Goal: Task Accomplishment & Management: Complete application form

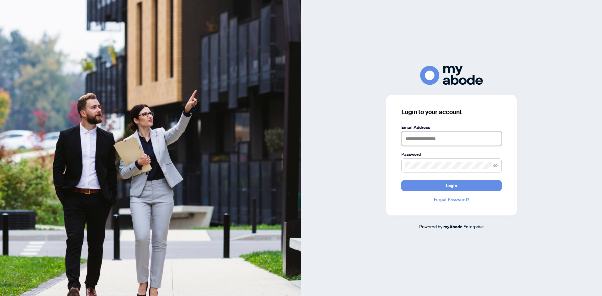
click at [412, 138] on input "text" at bounding box center [451, 138] width 100 height 14
type input "**********"
click at [452, 184] on span "Login" at bounding box center [451, 186] width 11 height 10
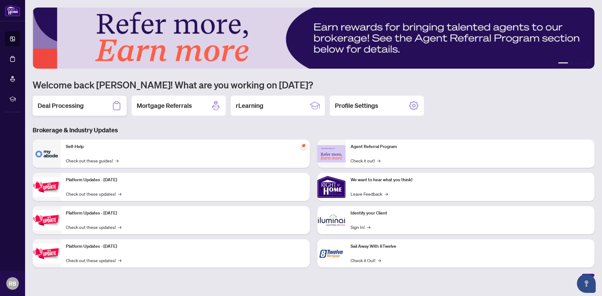
click at [77, 108] on h2 "Deal Processing" at bounding box center [61, 105] width 46 height 9
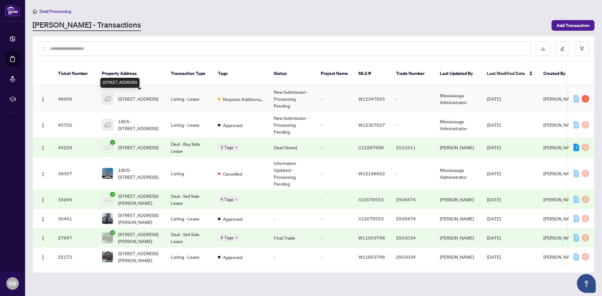
click at [140, 99] on span "2704-5081 Hurontario St #2704, Mississauga, Ontario L4Z 3X7, Canada" at bounding box center [138, 98] width 40 height 7
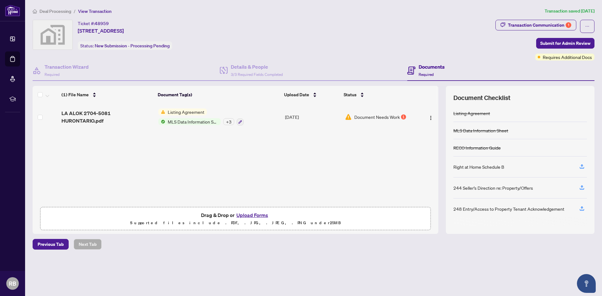
click at [253, 215] on button "Upload Forms" at bounding box center [252, 215] width 35 height 8
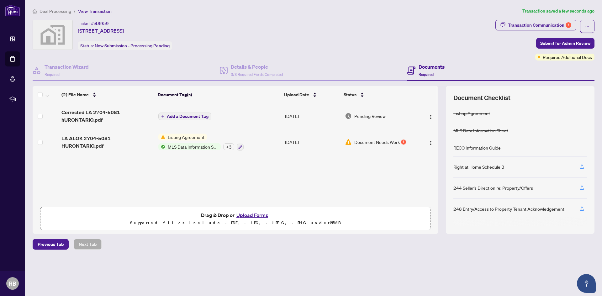
click at [247, 215] on button "Upload Forms" at bounding box center [252, 215] width 35 height 8
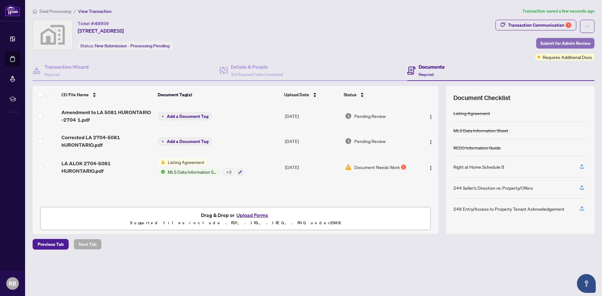
click at [567, 43] on span "Submit for Admin Review" at bounding box center [565, 43] width 50 height 10
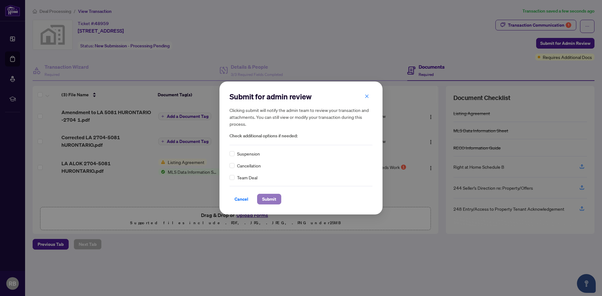
click at [269, 198] on span "Submit" at bounding box center [269, 199] width 14 height 10
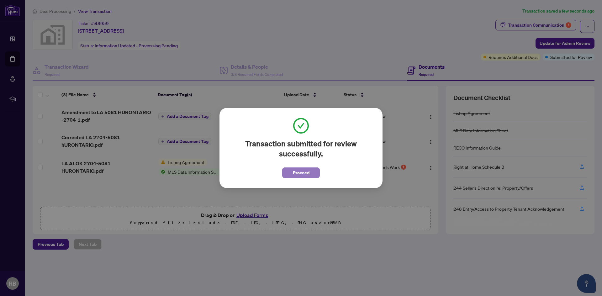
click at [299, 173] on span "Proceed" at bounding box center [301, 173] width 17 height 10
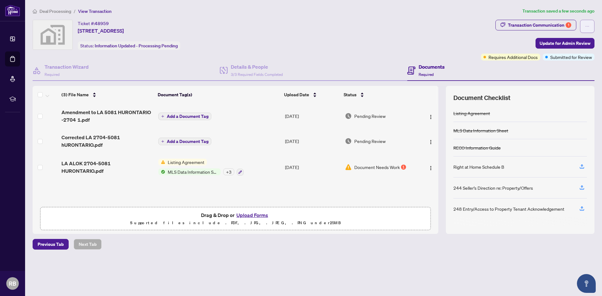
click at [587, 26] on icon "ellipsis" at bounding box center [587, 26] width 4 height 4
click at [468, 25] on div "Ticket #: 48959 2704-5081 Hurontario St #2704, Mississauga, Ontario L4Z 3X7, Ca…" at bounding box center [256, 35] width 446 height 30
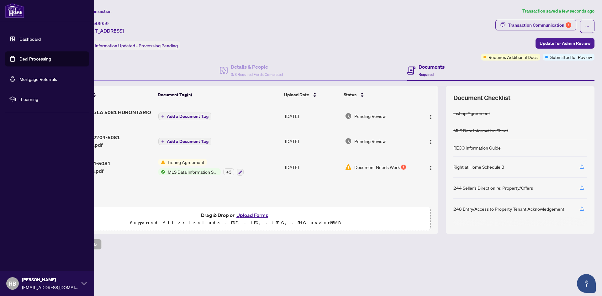
click at [21, 40] on link "Dashboard" at bounding box center [29, 39] width 21 height 6
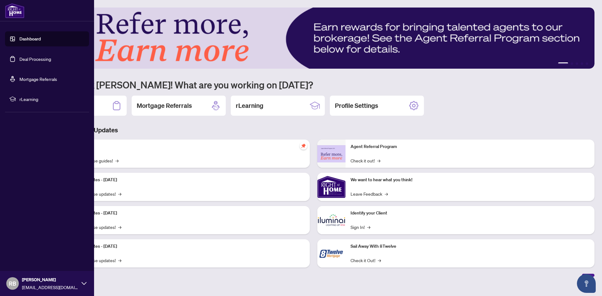
click at [16, 14] on img at bounding box center [14, 10] width 19 height 15
